Goal: Contribute content

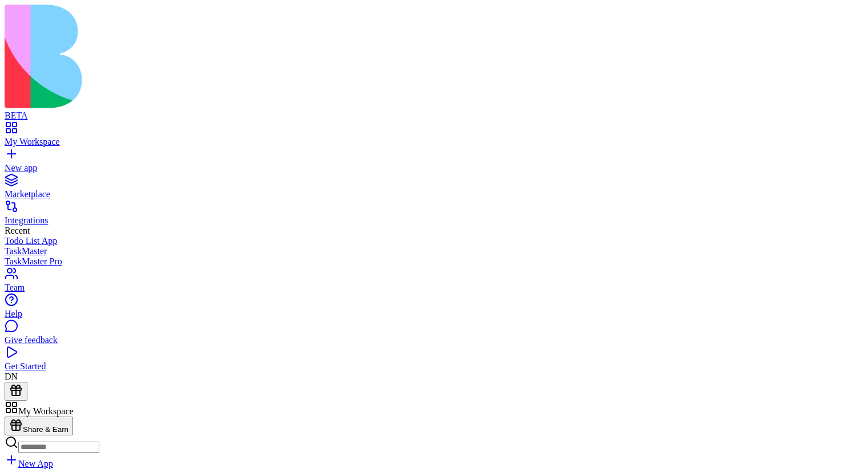
click at [39, 469] on button "Launch" at bounding box center [22, 475] width 34 height 12
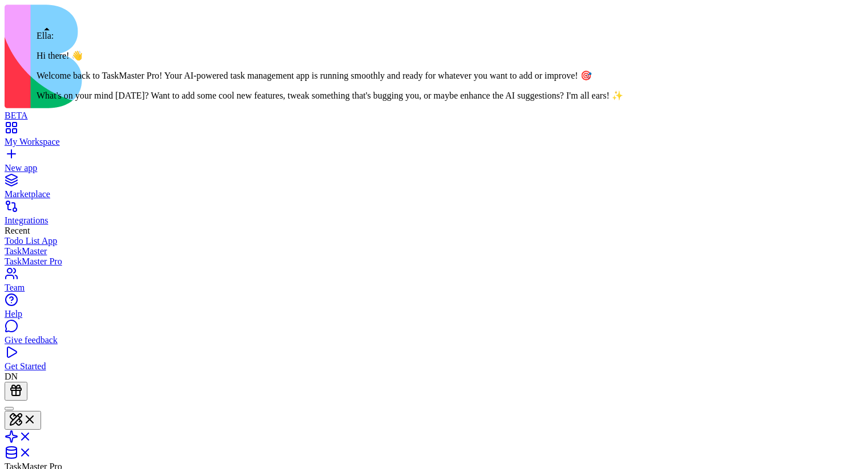
click at [9, 409] on div at bounding box center [9, 409] width 0 height 0
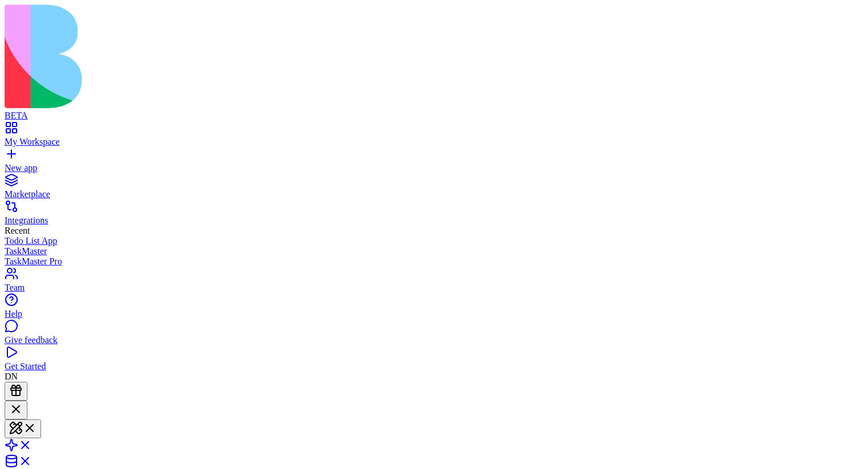
type textarea "******"
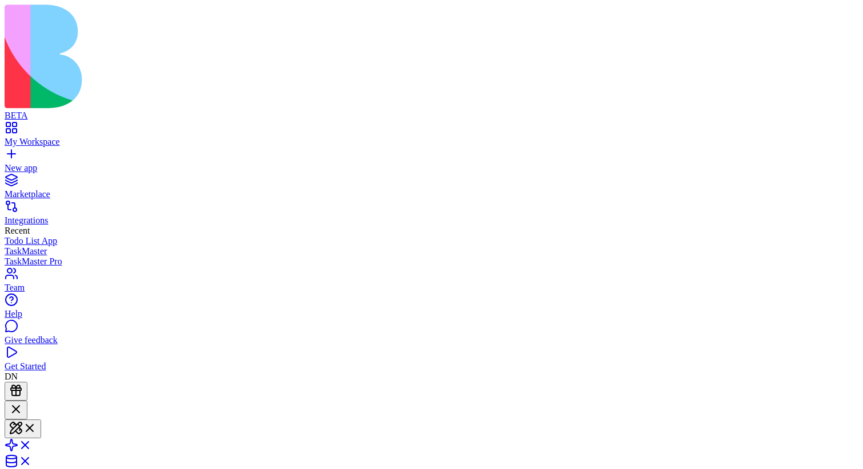
type textarea "******"
